Goal: Book appointment/travel/reservation

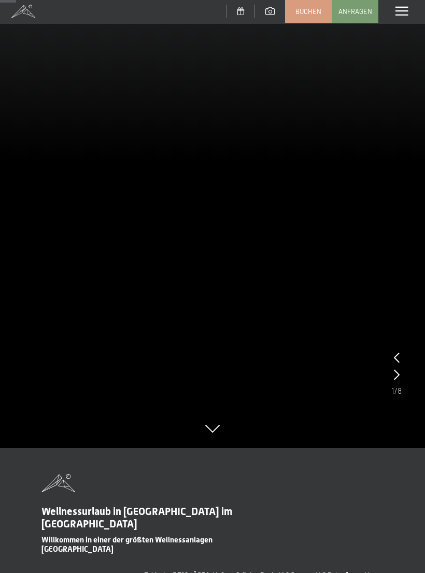
scroll to position [97, 0]
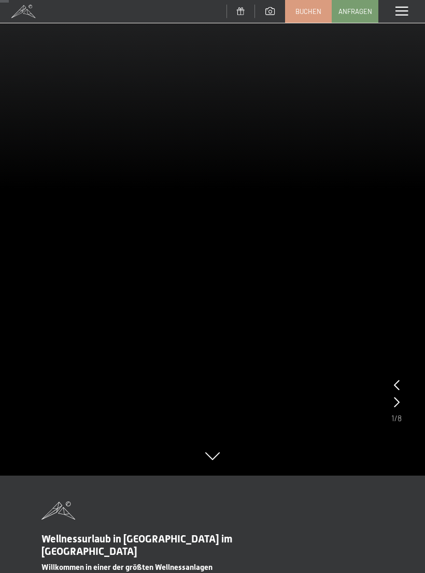
click at [394, 384] on icon at bounding box center [397, 385] width 6 height 10
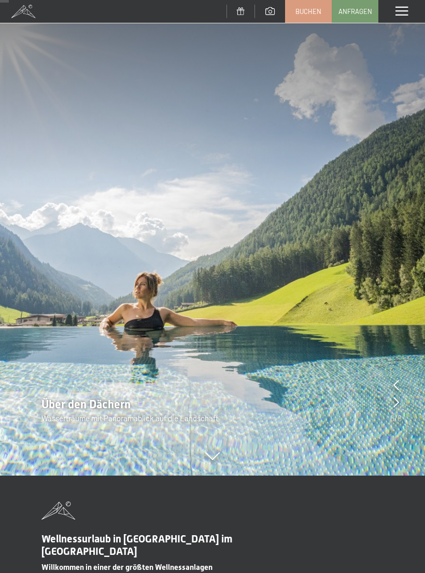
click at [396, 403] on icon at bounding box center [396, 402] width 6 height 10
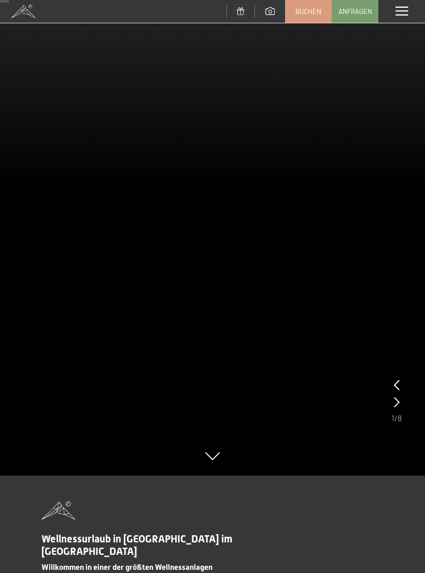
click at [394, 405] on icon at bounding box center [397, 402] width 6 height 10
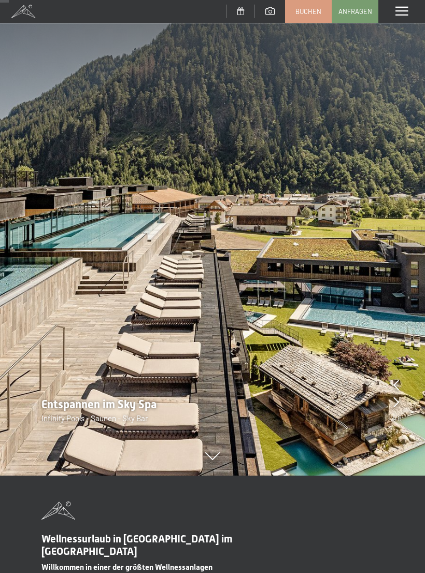
click at [395, 404] on icon at bounding box center [396, 402] width 6 height 10
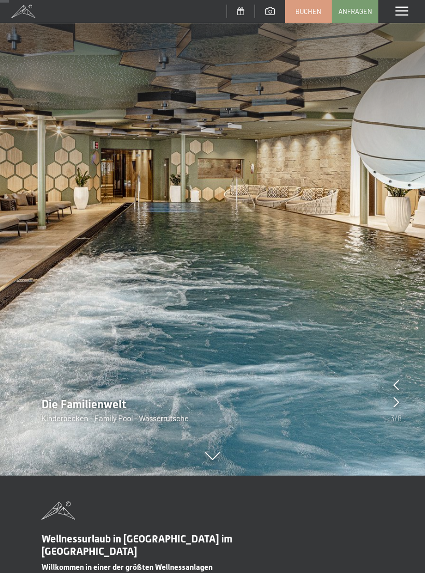
click at [395, 399] on icon at bounding box center [396, 402] width 6 height 10
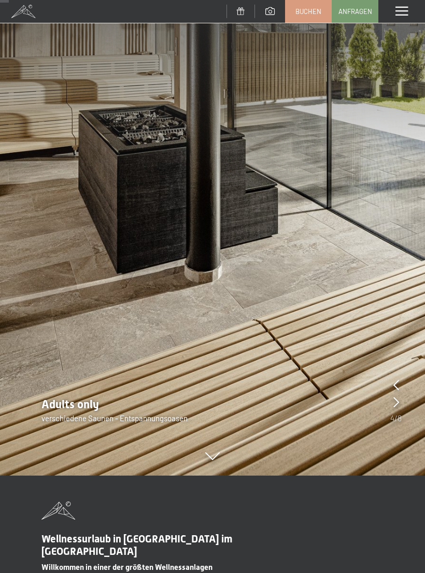
click at [394, 403] on icon at bounding box center [396, 402] width 6 height 10
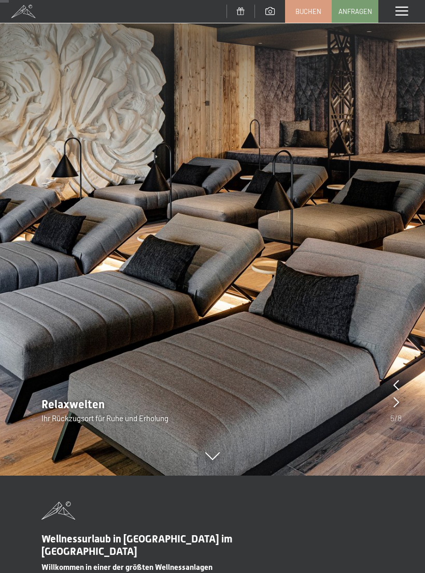
click at [395, 398] on icon at bounding box center [396, 402] width 6 height 10
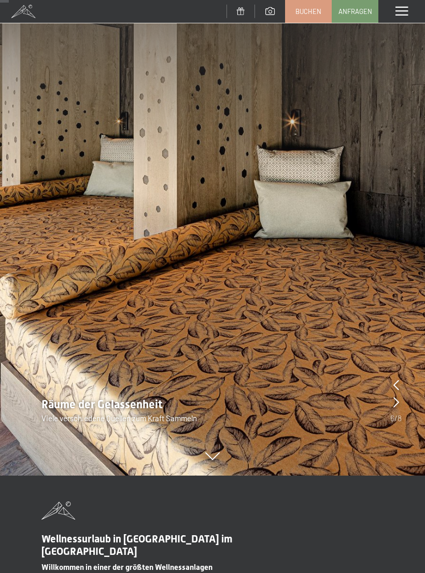
click at [396, 404] on icon at bounding box center [396, 402] width 6 height 10
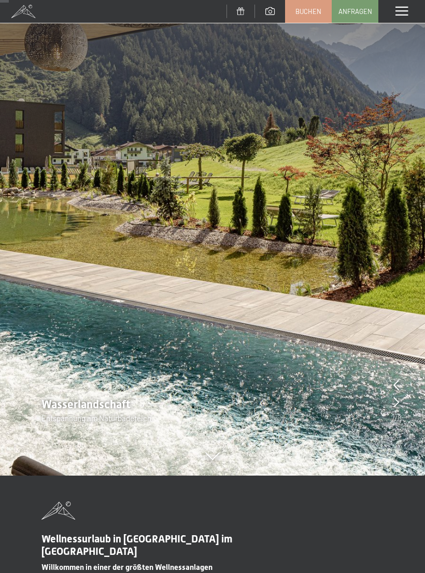
click at [394, 403] on icon at bounding box center [396, 402] width 6 height 10
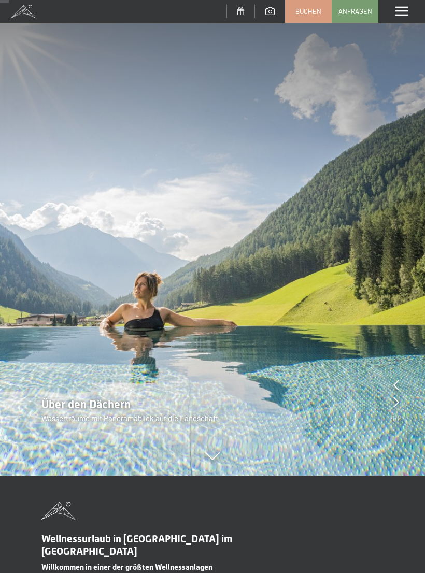
click at [394, 406] on icon at bounding box center [396, 402] width 6 height 10
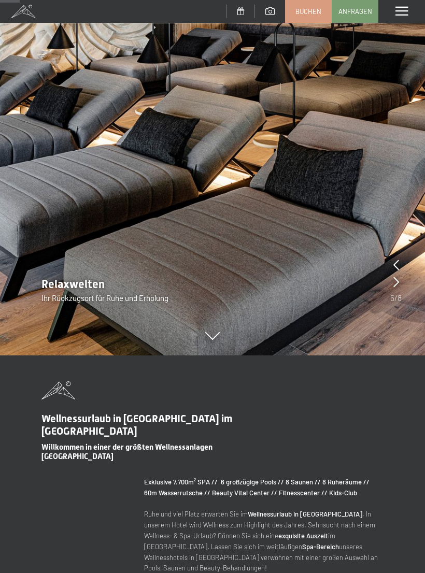
scroll to position [0, 0]
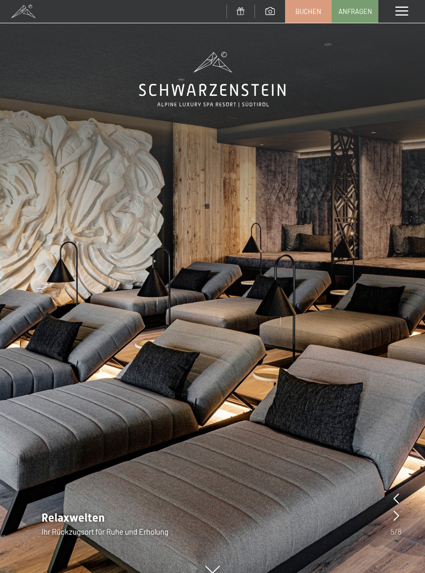
click at [270, 12] on span at bounding box center [269, 11] width 9 height 8
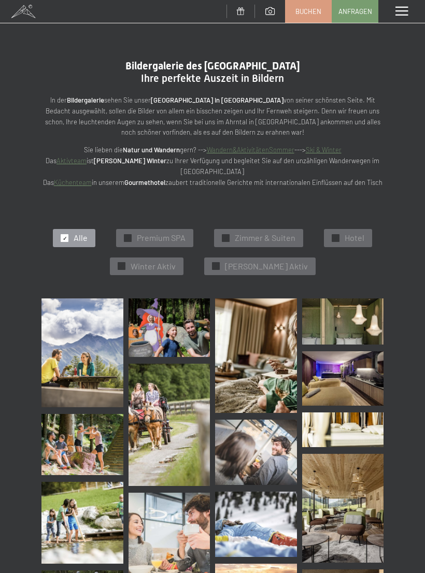
click at [243, 225] on div "✓ Alle ✓ Premium SPA ✓ [PERSON_NAME] & Suiten ✓ Hotel ✓ Winter Aktiv ✓ [PERSON_…" at bounding box center [213, 252] width 394 height 93
click at [240, 238] on span "Zimmer & Suiten" at bounding box center [265, 237] width 61 height 11
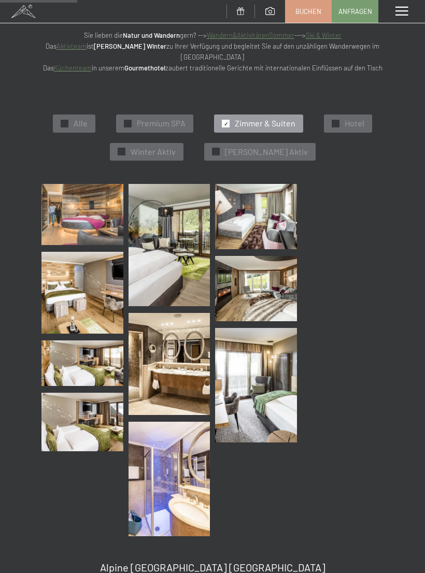
scroll to position [140, 0]
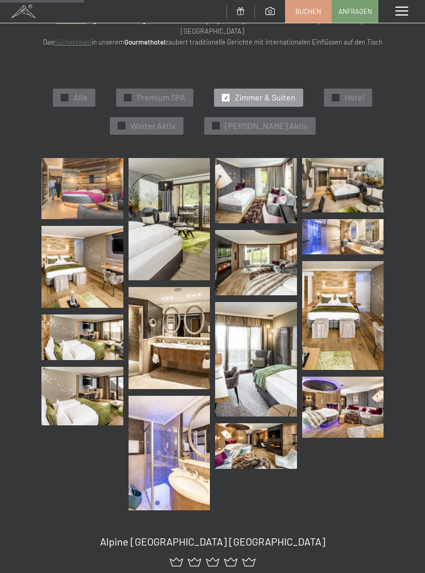
click at [335, 187] on img at bounding box center [343, 185] width 82 height 54
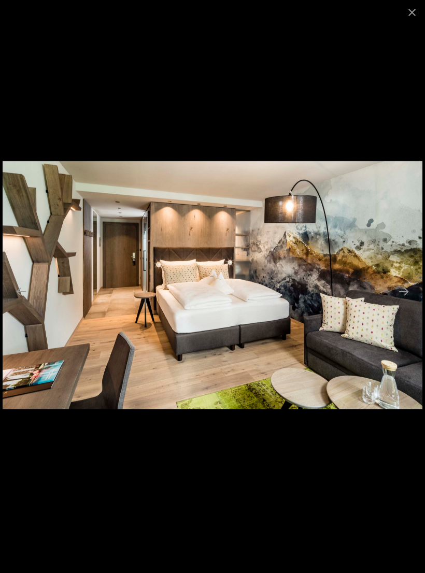
click at [403, 17] on button "Close gallery" at bounding box center [412, 12] width 26 height 24
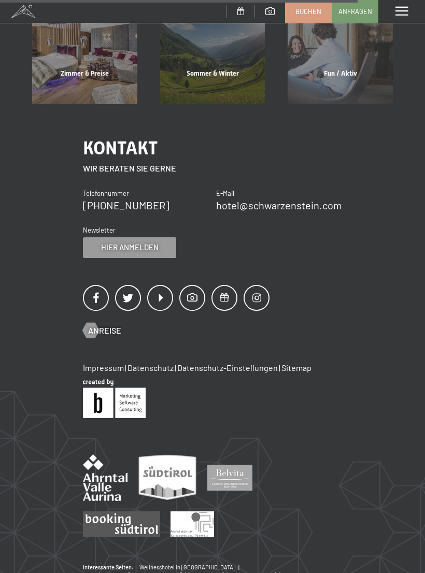
scroll to position [777, 0]
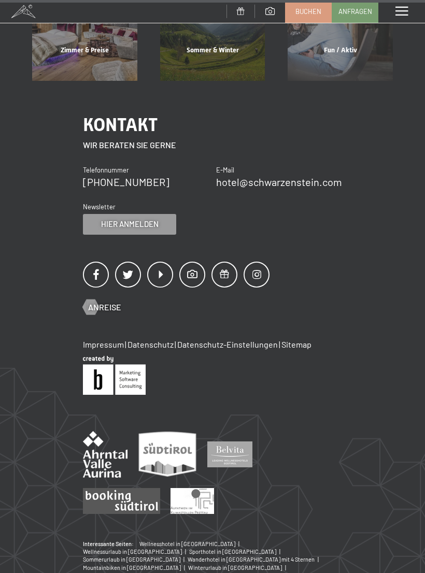
click at [109, 303] on span "Anreise" at bounding box center [104, 306] width 33 height 11
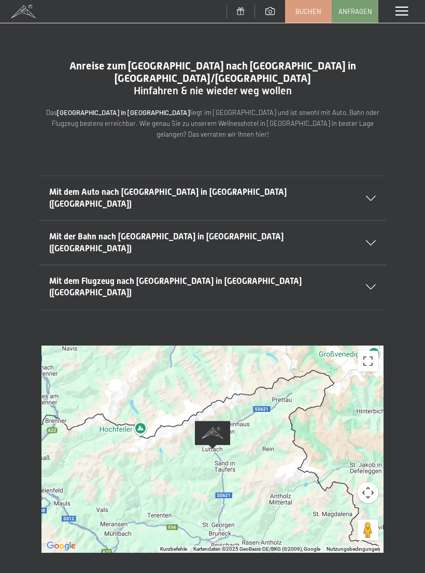
click at [367, 351] on button "Vollbildansicht ein/aus" at bounding box center [367, 361] width 21 height 21
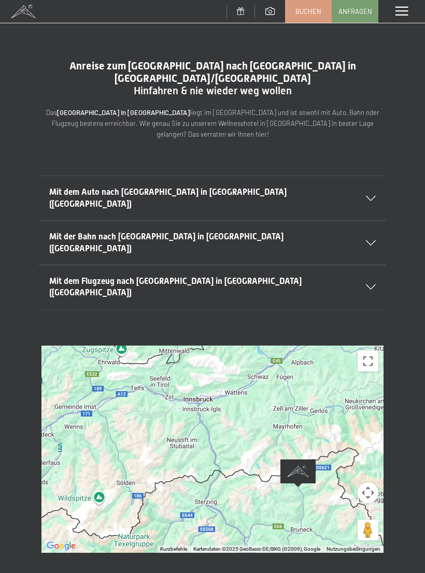
click at [365, 196] on div at bounding box center [364, 198] width 23 height 5
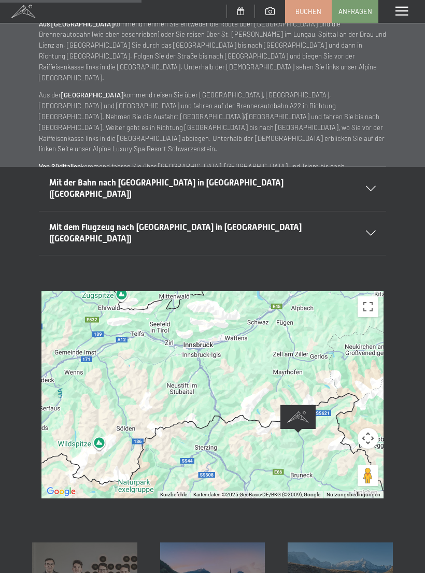
scroll to position [262, 0]
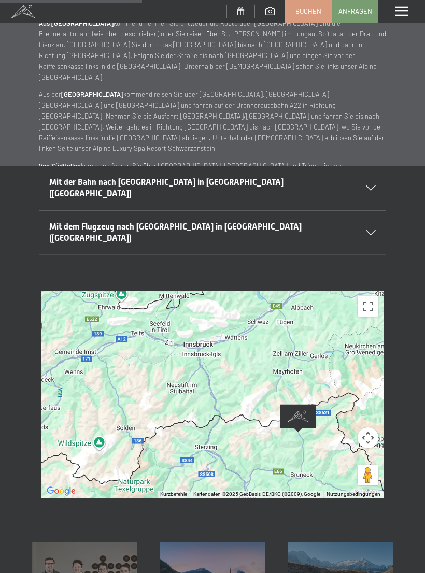
click at [360, 427] on button "Kamerasteuerung für die Karte" at bounding box center [367, 437] width 21 height 21
click at [364, 427] on button "Kamerasteuerung für die Karte" at bounding box center [367, 437] width 21 height 21
click at [360, 296] on button "Vollbildansicht ein/aus" at bounding box center [367, 306] width 21 height 21
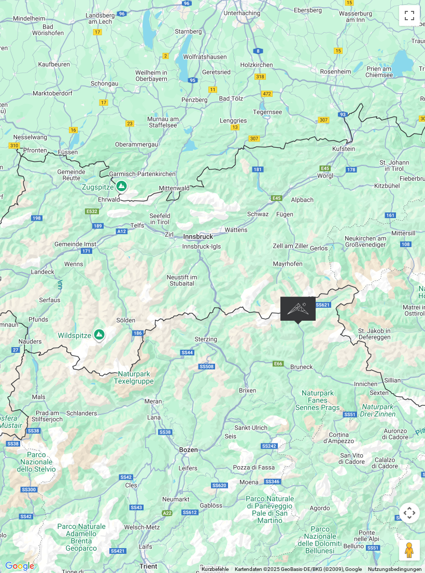
scroll to position [0, 0]
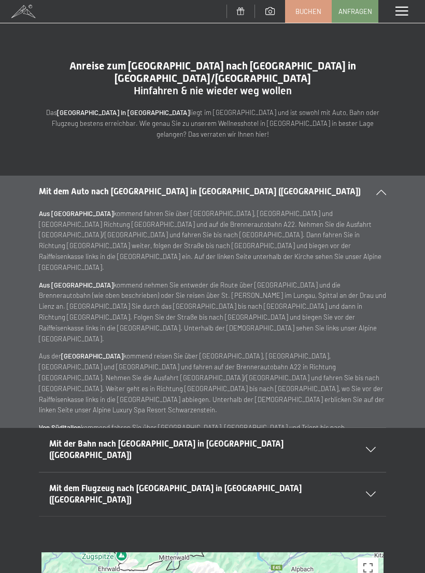
click at [355, 12] on span "Anfragen" at bounding box center [355, 11] width 34 height 9
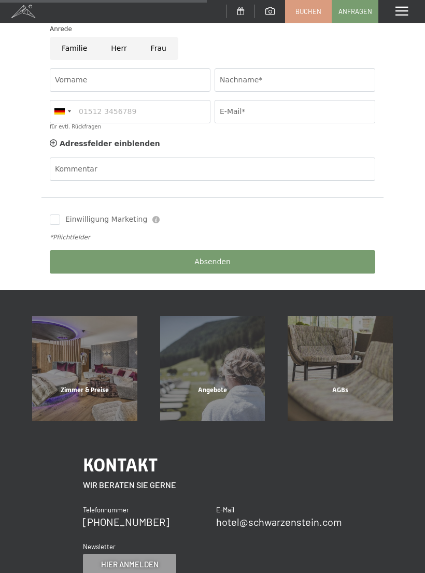
scroll to position [326, 0]
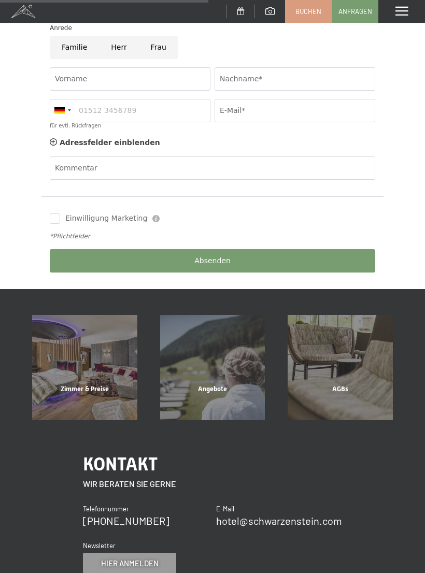
click at [75, 384] on div "Zimmer & Preise" at bounding box center [85, 401] width 128 height 35
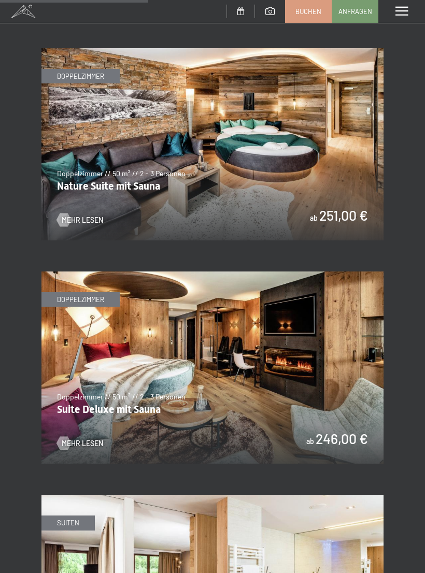
scroll to position [1418, 0]
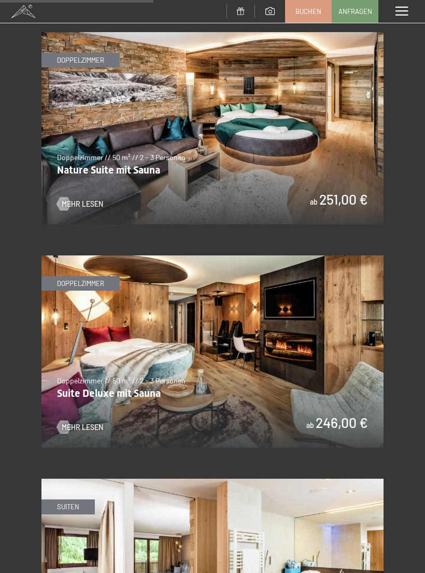
click at [67, 420] on div at bounding box center [64, 426] width 8 height 13
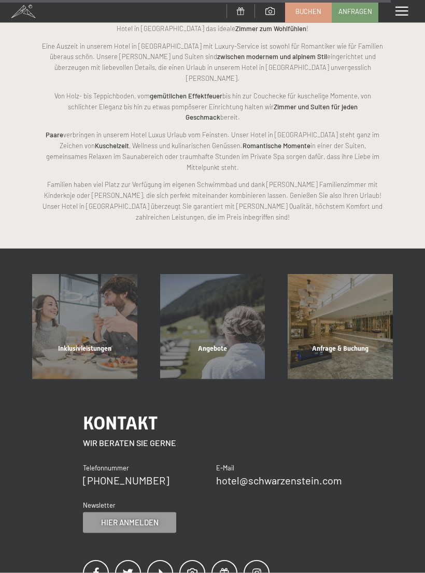
scroll to position [3783, 0]
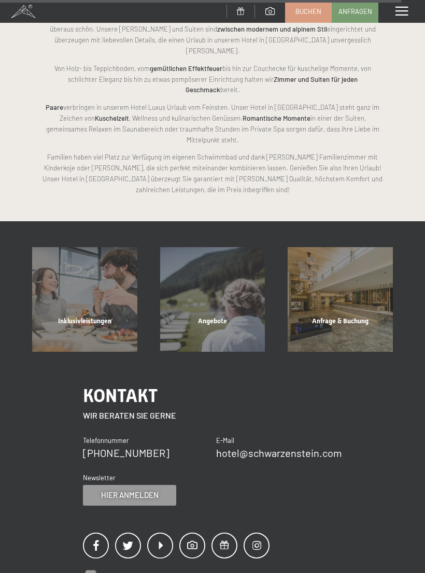
click at [332, 317] on div "Anfrage & Buchung" at bounding box center [340, 334] width 128 height 35
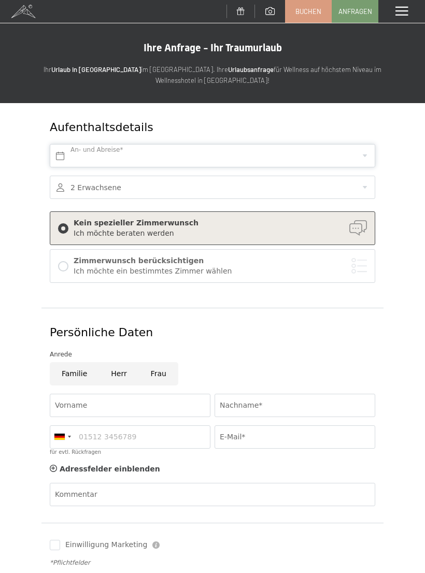
click at [363, 154] on input "text" at bounding box center [212, 155] width 325 height 23
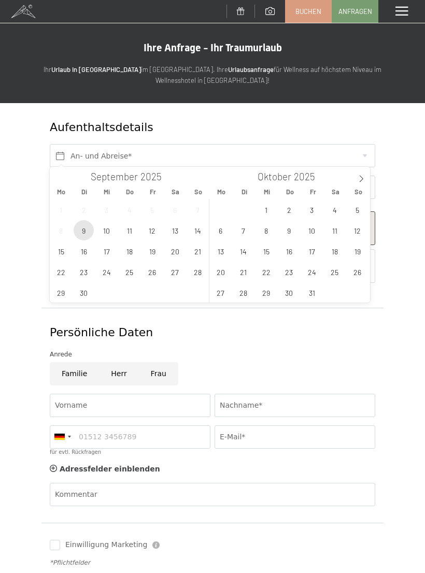
click at [86, 233] on span "9" at bounding box center [84, 230] width 20 height 20
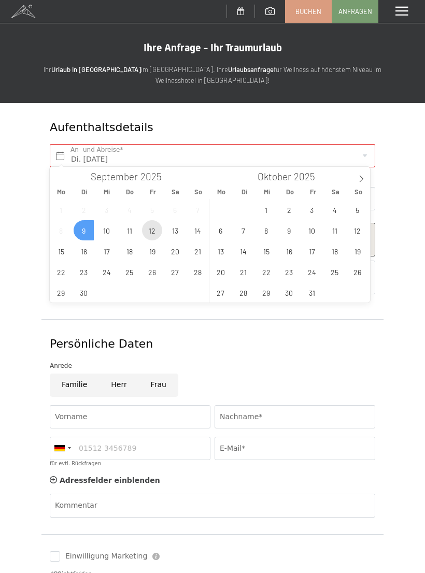
click at [151, 231] on span "12" at bounding box center [152, 230] width 20 height 20
type input "Di. 09.09.2025 - Fr. 12.09.2025"
